Goal: Feedback & Contribution: Contribute content

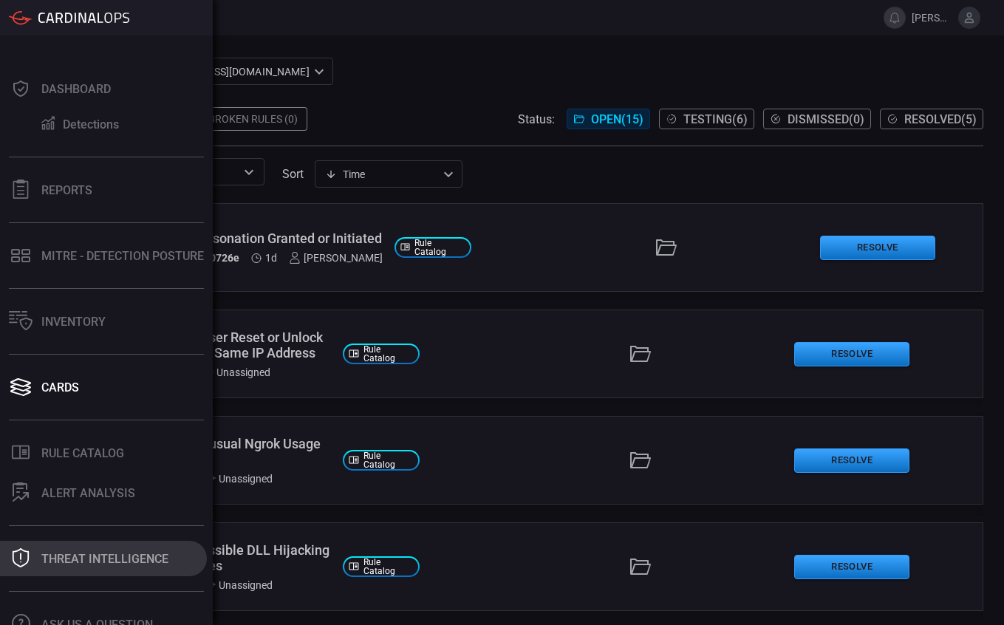
click at [90, 546] on button "Threat Intelligence" at bounding box center [103, 558] width 207 height 35
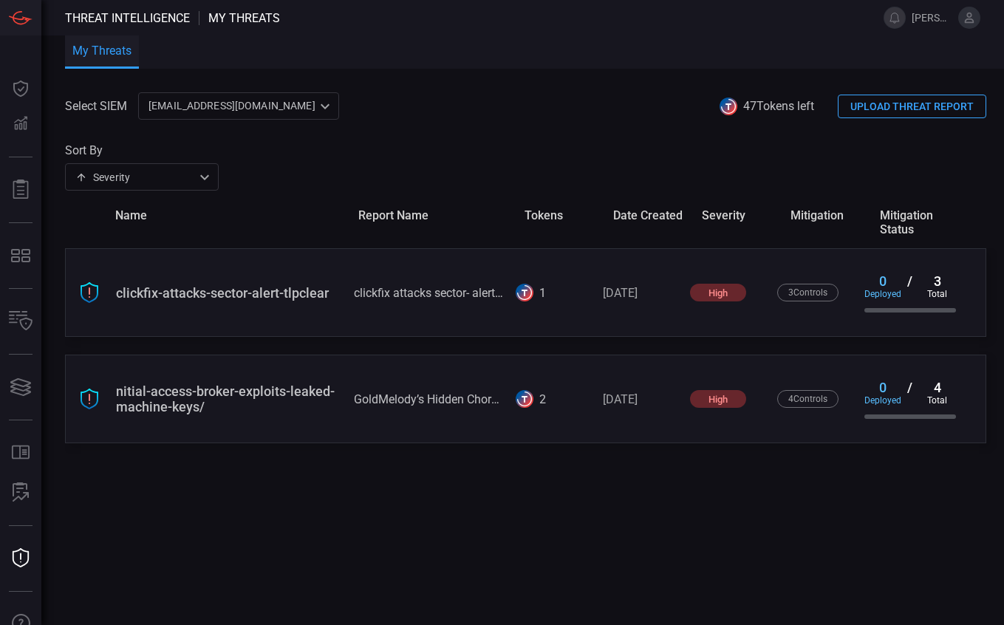
click at [730, 104] on icon at bounding box center [728, 106] width 15 height 15
click at [748, 106] on span "47 Tokens left" at bounding box center [778, 106] width 71 height 14
click at [530, 295] on 1156 at bounding box center [524, 293] width 18 height 18
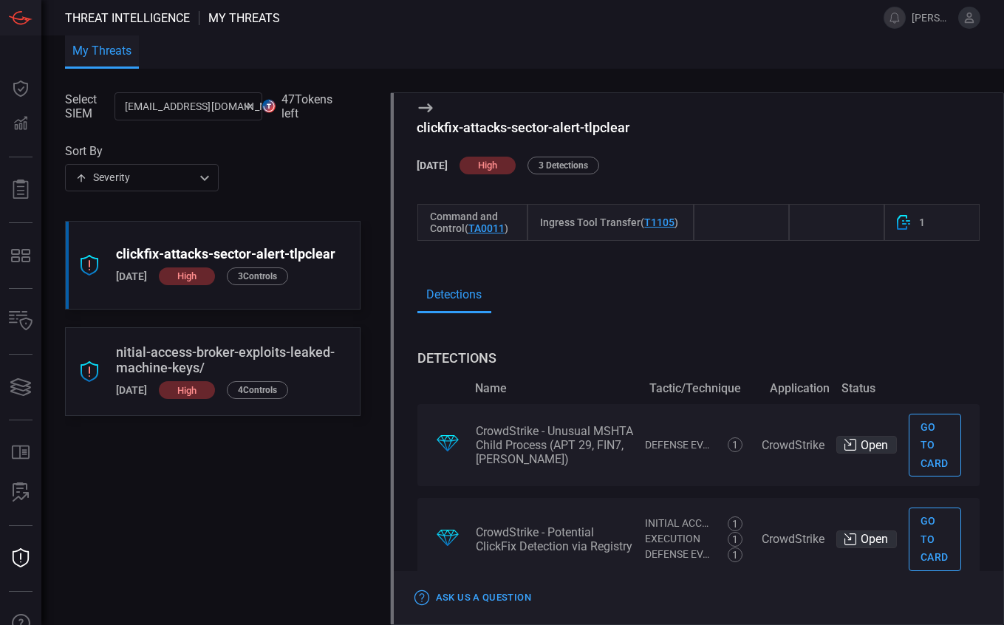
scroll to position [1110, 0]
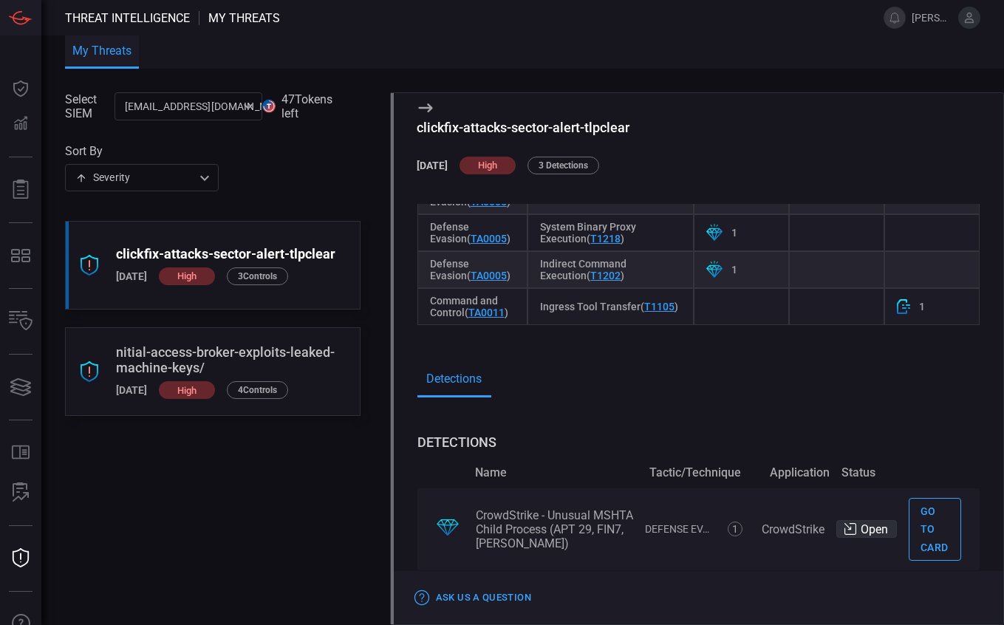
click at [295, 140] on span at bounding box center [212, 132] width 295 height 24
click at [80, 47] on button "My Threats" at bounding box center [102, 51] width 74 height 33
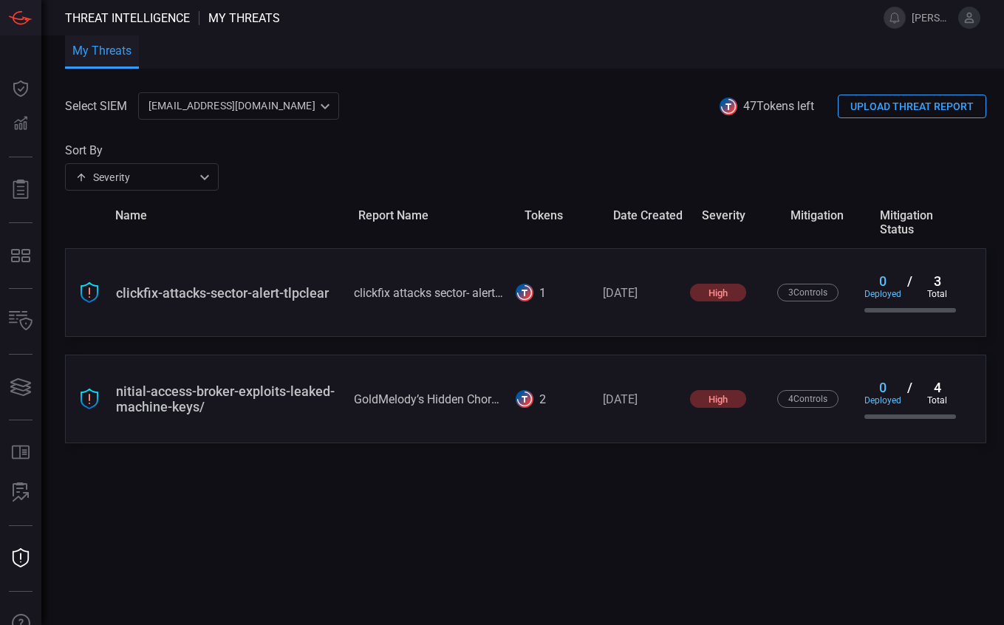
click at [902, 105] on button "UPLOAD THREAT REPORT" at bounding box center [911, 107] width 148 height 24
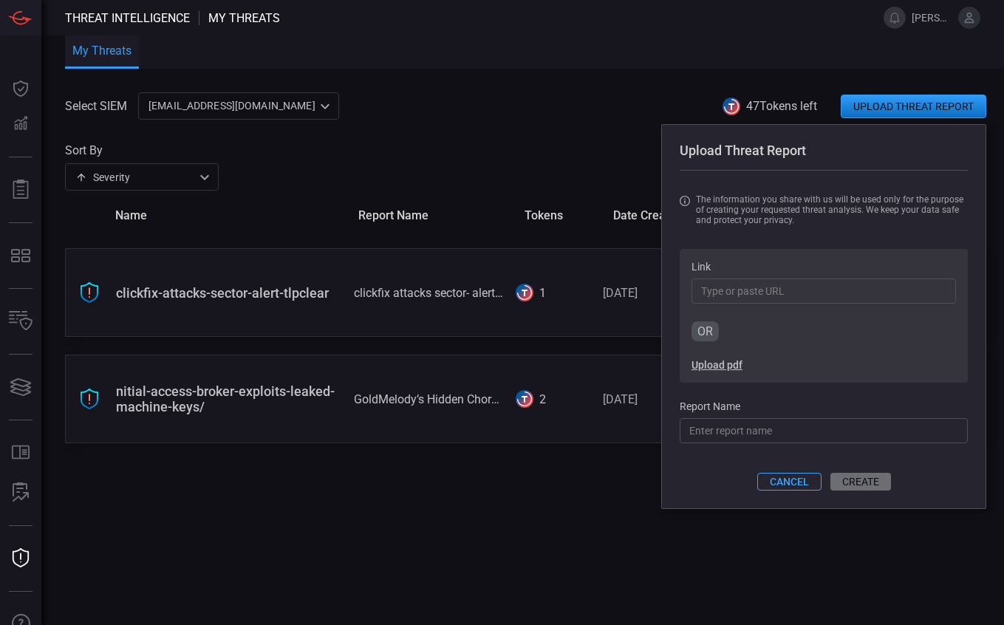
click at [747, 294] on input "Link" at bounding box center [823, 290] width 264 height 25
paste input "[URL][DOMAIN_NAME]"
type input "[URL][DOMAIN_NAME]"
type input "/when-monster-bytes-tracking-ta585-and-its-arsenal"
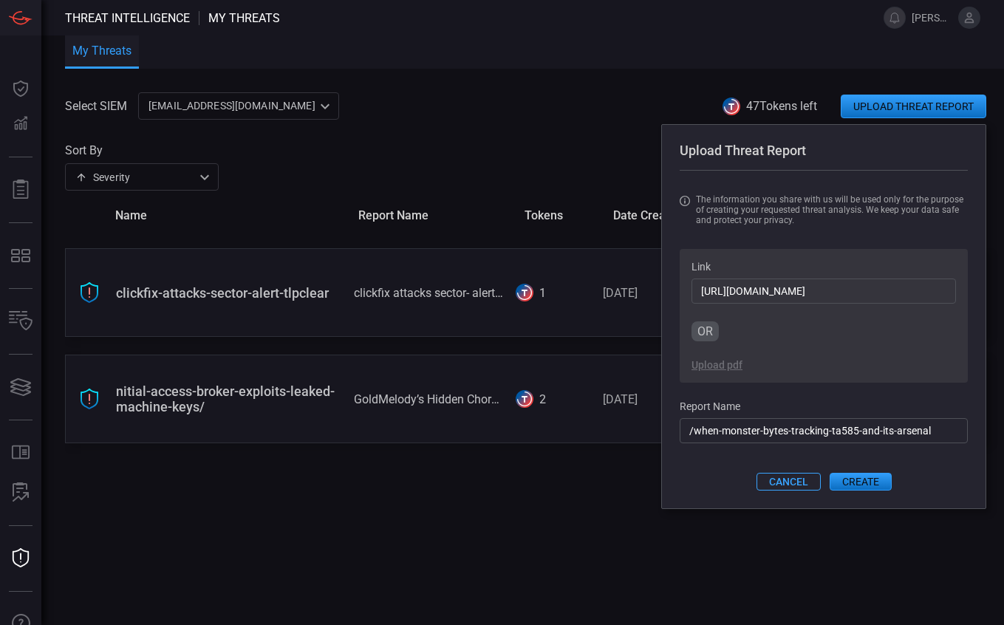
type input "[URL][DOMAIN_NAME]"
click at [770, 434] on input "/when-monster-bytes-tracking-ta585-and-its-arsenal" at bounding box center [823, 430] width 288 height 25
paste input
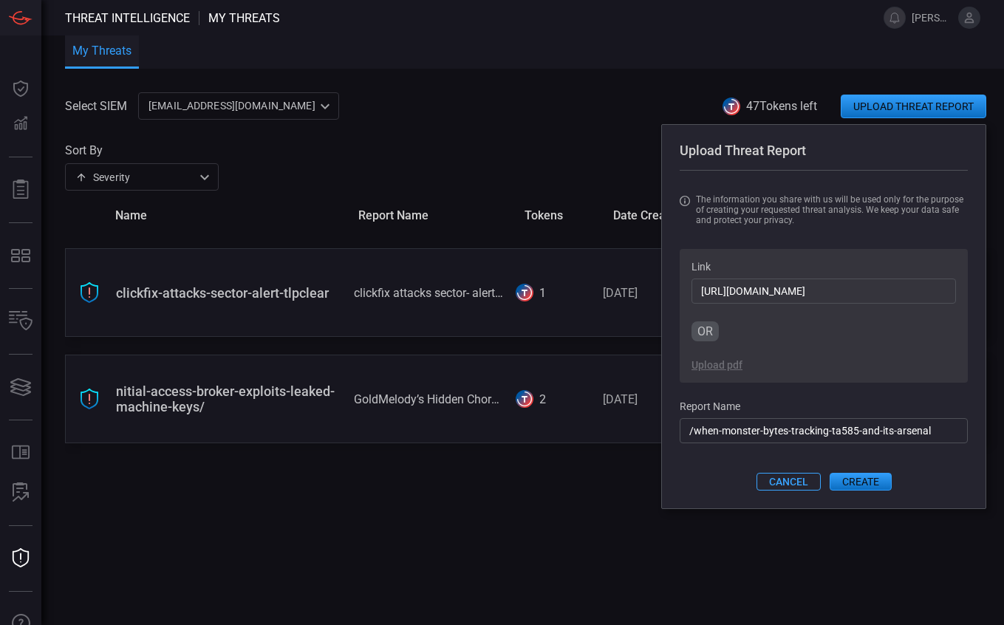
click at [758, 434] on input "/when-monster-bytes-tracking-ta585-and-its-arsenal" at bounding box center [823, 430] width 288 height 25
paste input
type input "/when-monster-bytes-tracking-ta585-and-its-arsenal"
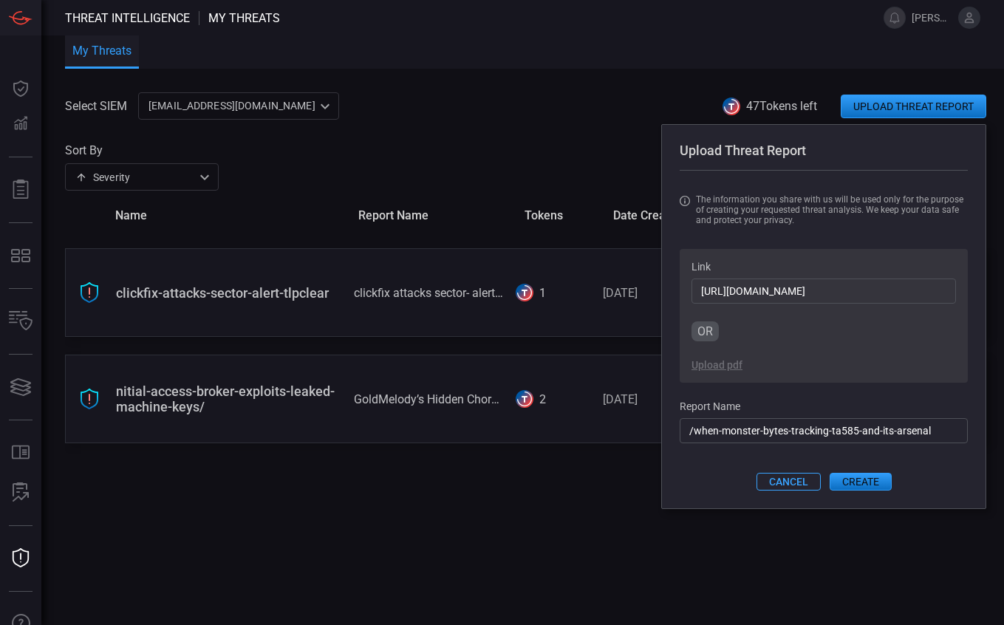
drag, startPoint x: 947, startPoint y: 437, endPoint x: 659, endPoint y: 436, distance: 288.0
click at [679, 436] on input "/when-monster-bytes-tracking-ta585-and-its-arsenal" at bounding box center [823, 430] width 288 height 25
click at [735, 440] on input "Report Name" at bounding box center [823, 430] width 288 height 25
paste input
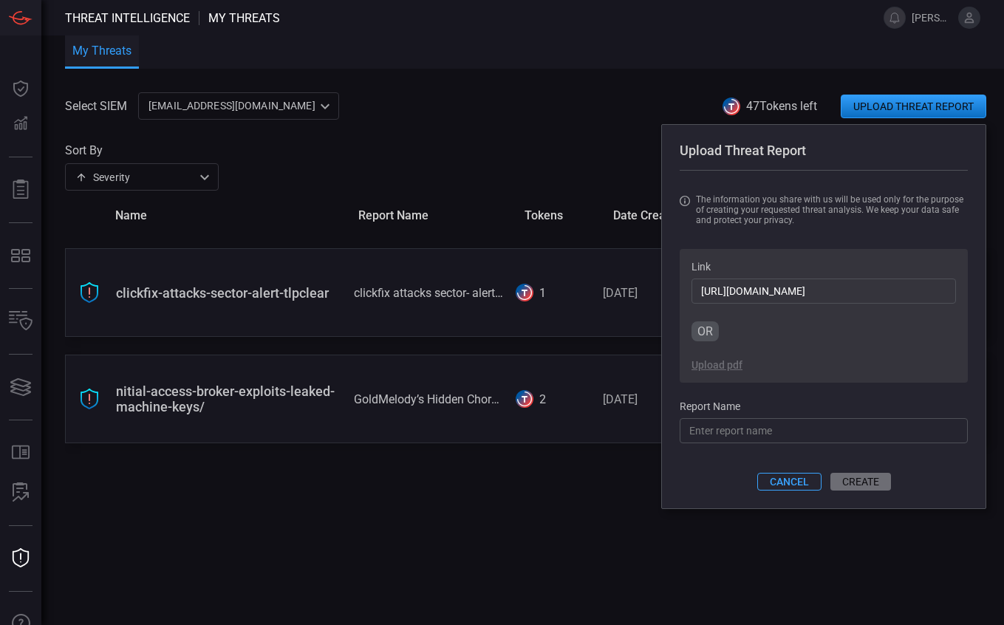
click at [736, 439] on input "Report Name" at bounding box center [823, 430] width 288 height 25
type input "When the Moster bytes:"
click at [783, 490] on button "CANCEL" at bounding box center [788, 482] width 64 height 18
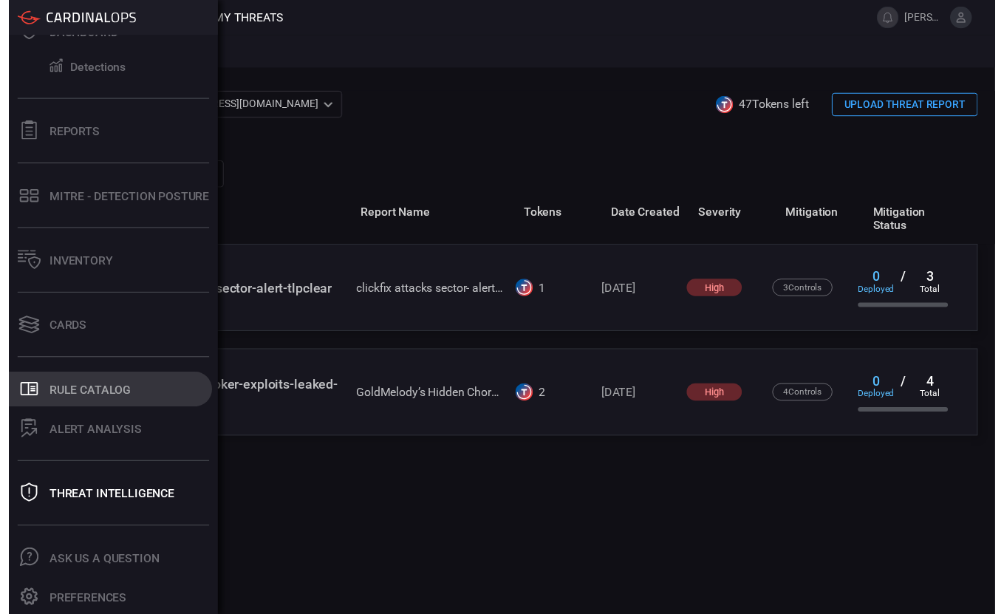
scroll to position [0, 0]
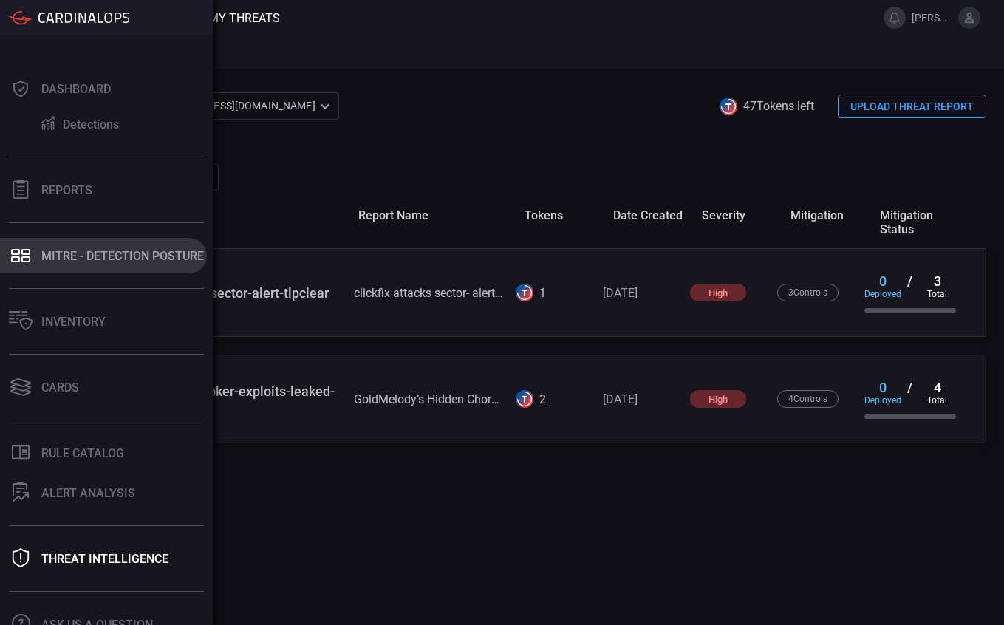
click at [100, 248] on button "MITRE - Detection Posture" at bounding box center [103, 255] width 207 height 35
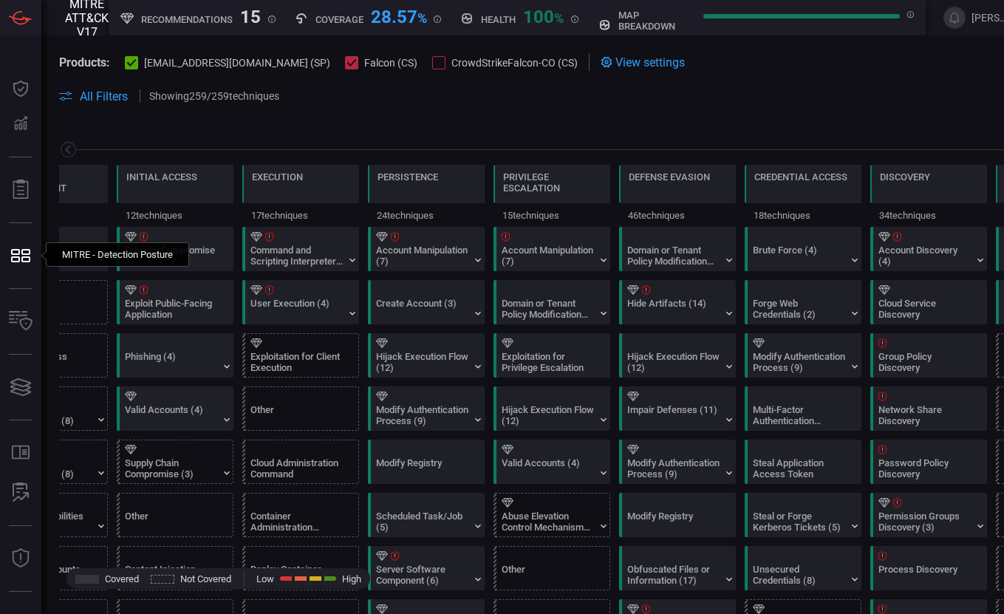
click at [80, 100] on span "All Filters" at bounding box center [104, 96] width 48 height 14
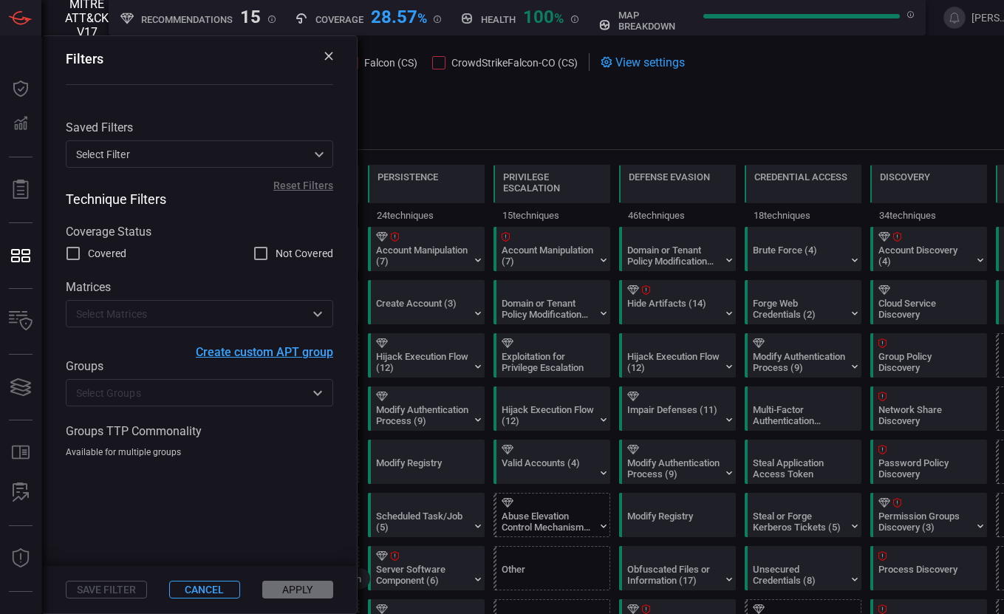
click at [328, 56] on icon at bounding box center [328, 56] width 8 height 8
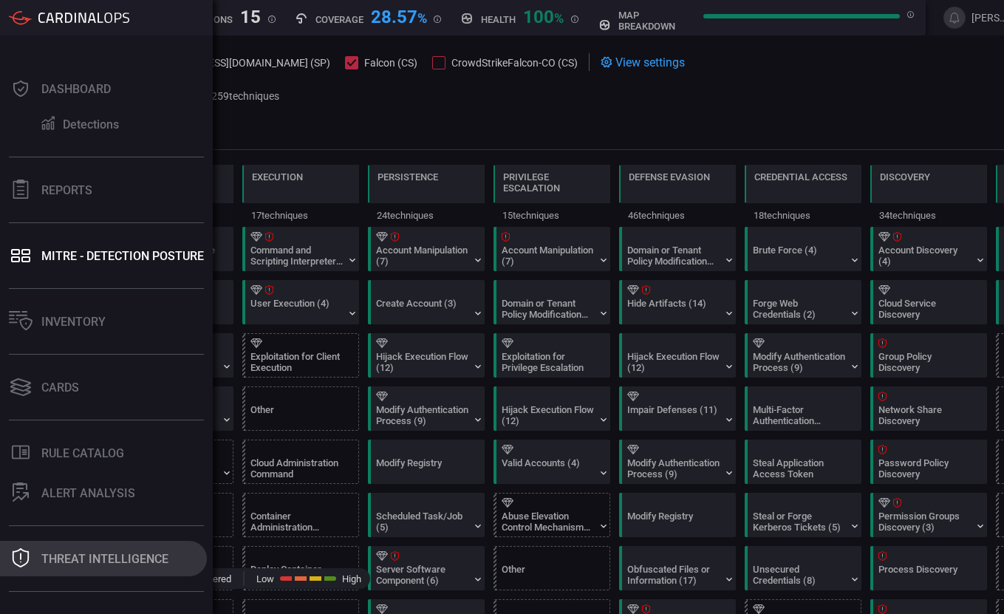
click at [97, 560] on div "Threat Intelligence" at bounding box center [104, 559] width 127 height 14
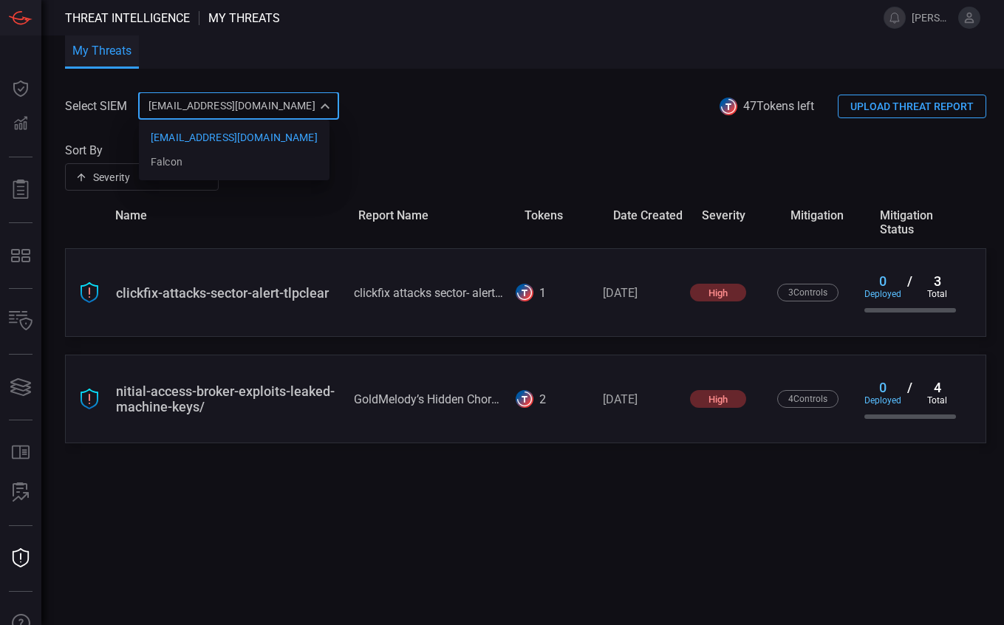
click at [265, 109] on div "[EMAIL_ADDRESS][DOMAIN_NAME] ce81084e-d69a-4826-8c7e-b83218b2d3dc [EMAIL_ADDRES…" at bounding box center [238, 105] width 201 height 27
click at [344, 107] on div at bounding box center [502, 312] width 1004 height 625
click at [899, 108] on button "UPLOAD THREAT REPORT" at bounding box center [911, 107] width 148 height 24
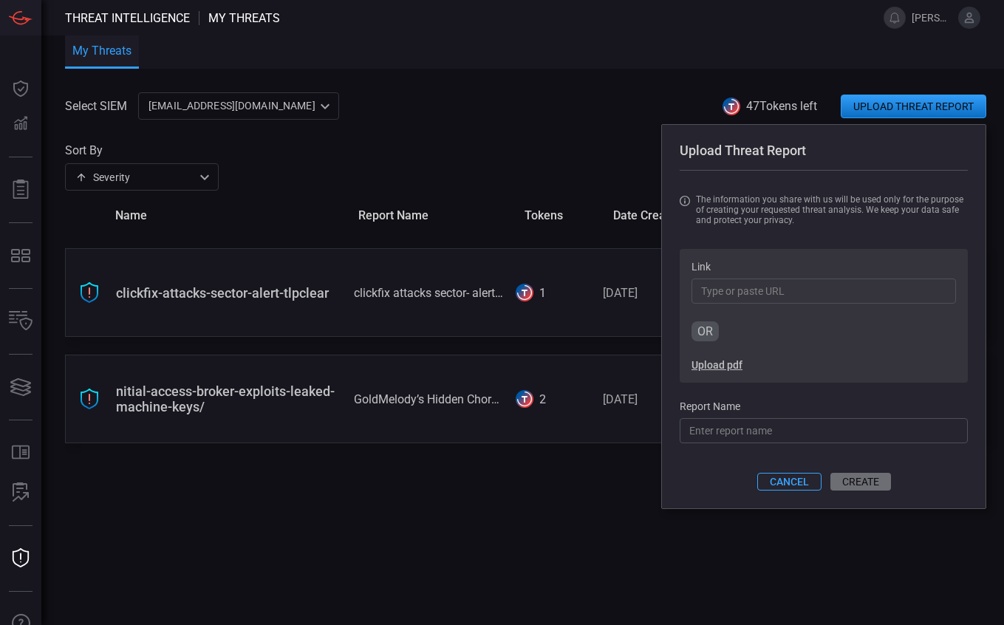
click at [779, 301] on input "Link" at bounding box center [823, 290] width 264 height 25
paste input "[URL][DOMAIN_NAME]"
type input "[URL][DOMAIN_NAME]"
type input "/threat-intelligence/brickstorm-espionage-campaign"
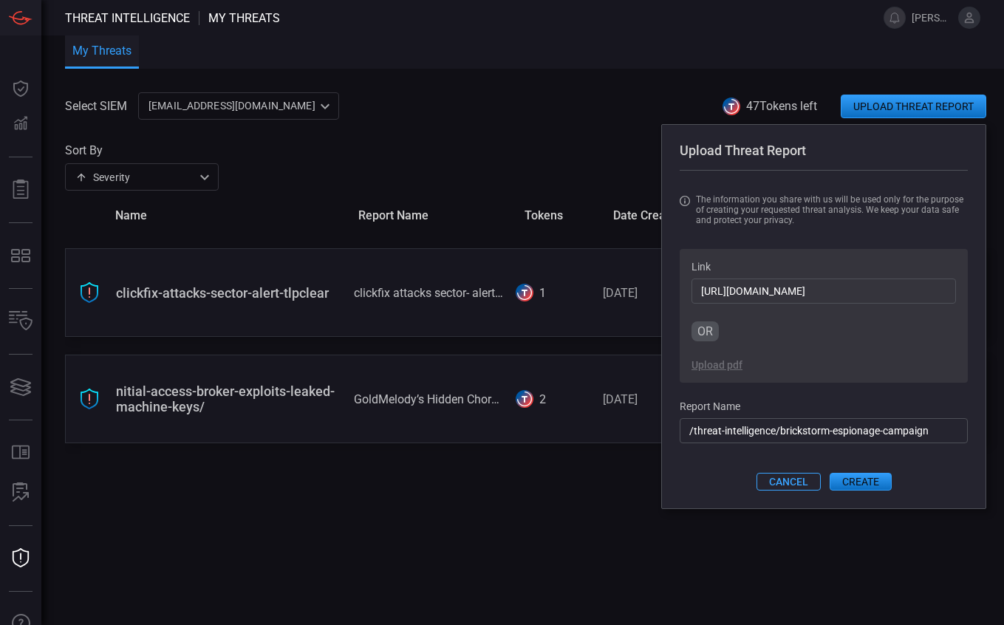
type input "[URL][DOMAIN_NAME]"
click at [769, 439] on input "/threat-intelligence/brickstorm-espionage-campaign" at bounding box center [823, 430] width 288 height 25
click at [927, 437] on input "Another BRICKSTORM: Stealthy Backdoor Enabling Esp" at bounding box center [823, 430] width 288 height 25
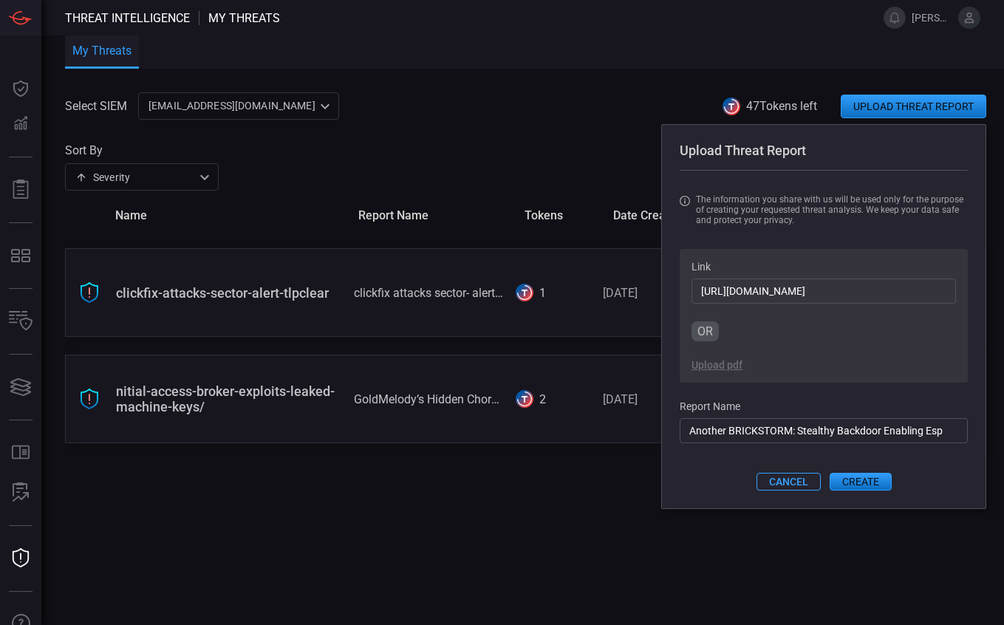
click at [927, 437] on input "Another BRICKSTORM: Stealthy Backdoor Enabling Esp" at bounding box center [823, 430] width 288 height 25
click at [907, 436] on input "Another BRICKSTORM: Stealthy Backdoor Enabling" at bounding box center [823, 430] width 288 height 25
type input "Another BRICKSTORM: Stealthy Backdoor"
click at [862, 488] on button "CREATE" at bounding box center [860, 482] width 62 height 18
